Goal: Transaction & Acquisition: Purchase product/service

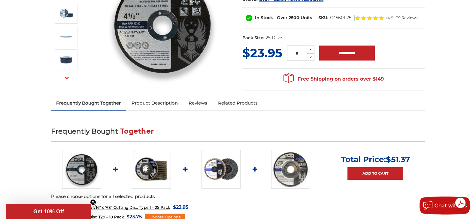
scroll to position [120, 0]
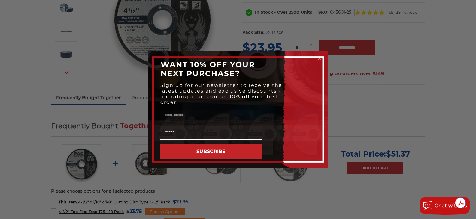
click at [319, 59] on icon "Close dialog" at bounding box center [319, 58] width 2 height 2
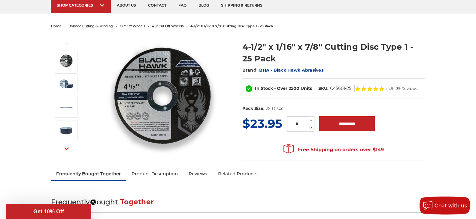
scroll to position [30, 0]
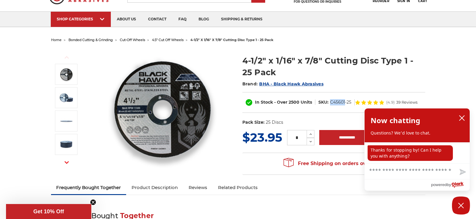
drag, startPoint x: 329, startPoint y: 103, endPoint x: 345, endPoint y: 109, distance: 17.1
click at [345, 109] on div "In Stock - Over 2500 Units SKU: C45601-25 (4.9) 39 Reviews" at bounding box center [333, 102] width 183 height 21
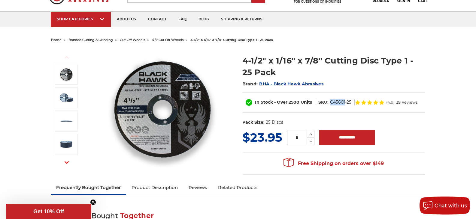
copy dd "C45601"
click at [391, 112] on div "In Stock - Over 2500 Units SKU: C45601-25 (4.9) 39 Reviews" at bounding box center [333, 102] width 183 height 21
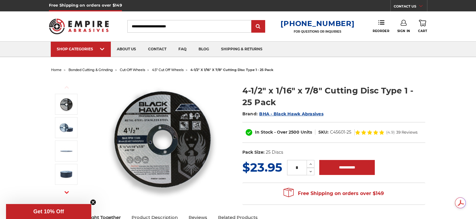
click at [184, 126] on img at bounding box center [162, 139] width 120 height 120
